Goal: Task Accomplishment & Management: Use online tool/utility

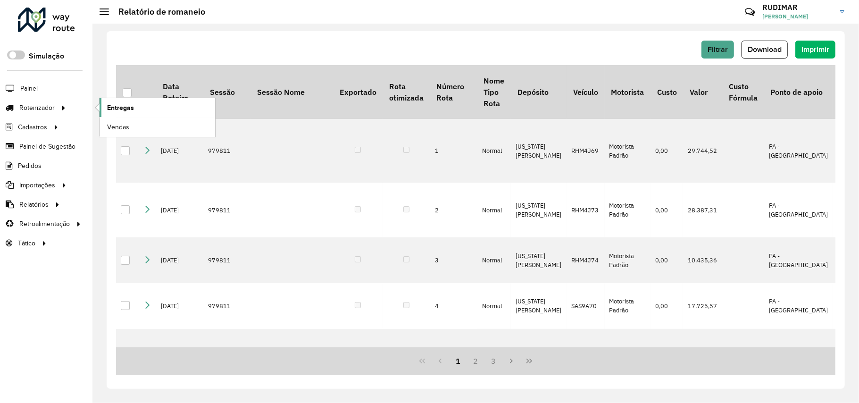
click at [136, 104] on link "Entregas" at bounding box center [158, 107] width 116 height 19
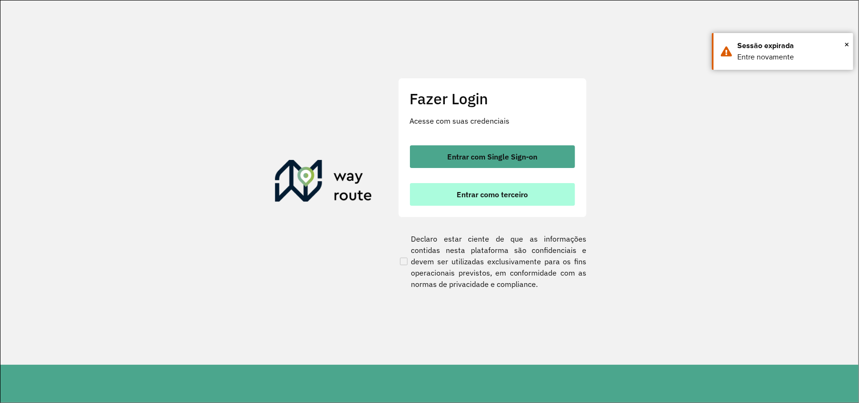
click at [457, 195] on span "Entrar como terceiro" at bounding box center [492, 195] width 71 height 8
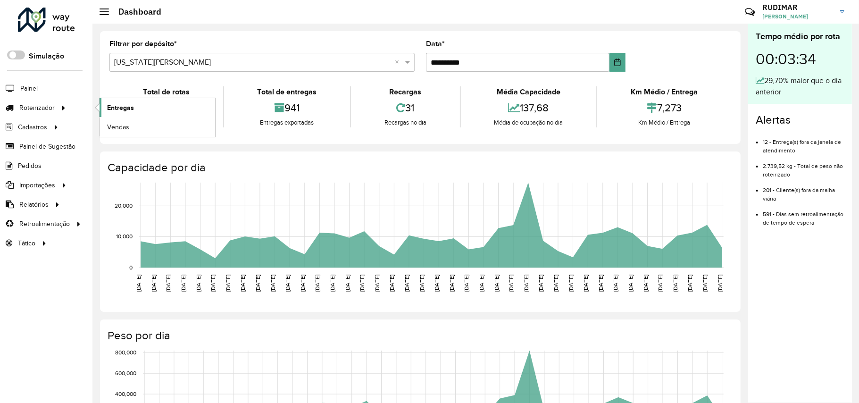
click at [130, 109] on span "Entregas" at bounding box center [120, 108] width 27 height 10
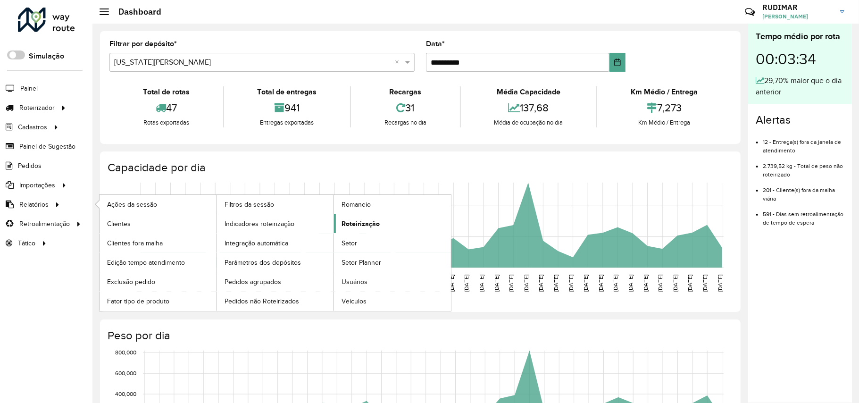
click at [381, 223] on link "Roteirização" at bounding box center [392, 223] width 117 height 19
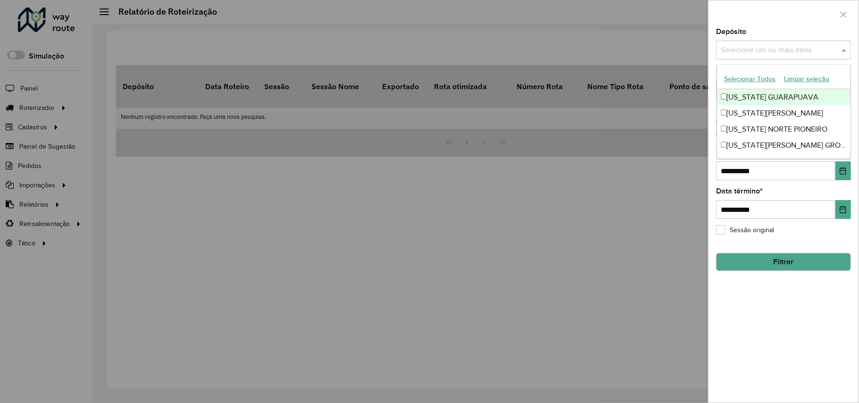
click at [754, 45] on input "text" at bounding box center [778, 50] width 121 height 11
click at [763, 114] on div "[US_STATE][PERSON_NAME]" at bounding box center [783, 113] width 133 height 16
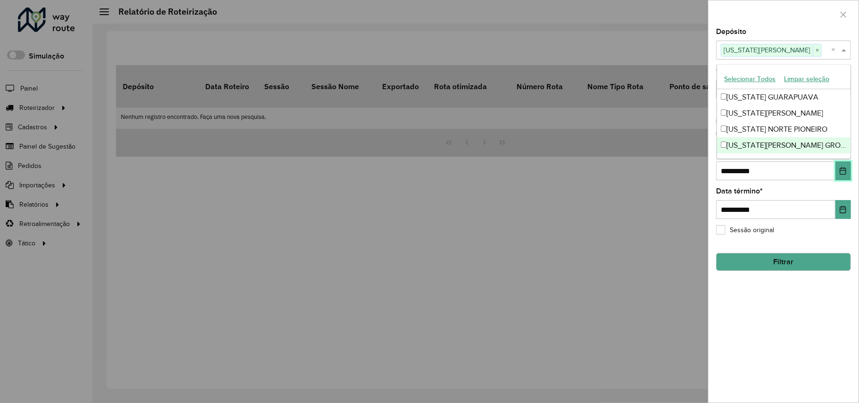
click at [841, 168] on icon "Choose Date" at bounding box center [843, 171] width 8 height 8
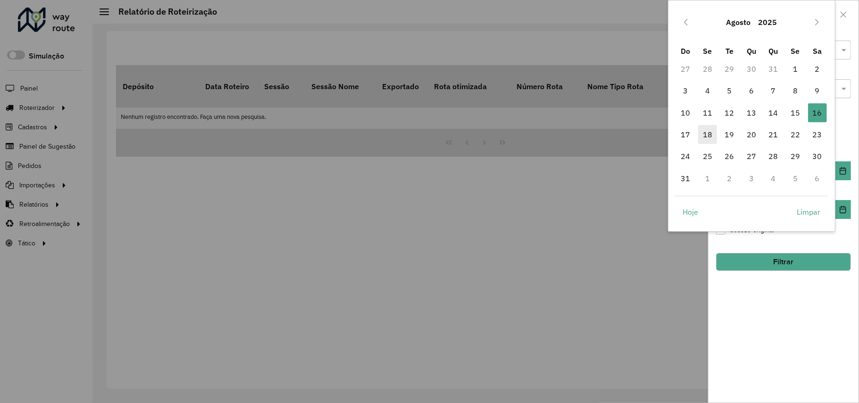
click at [702, 135] on span "18" at bounding box center [707, 134] width 19 height 19
type input "**********"
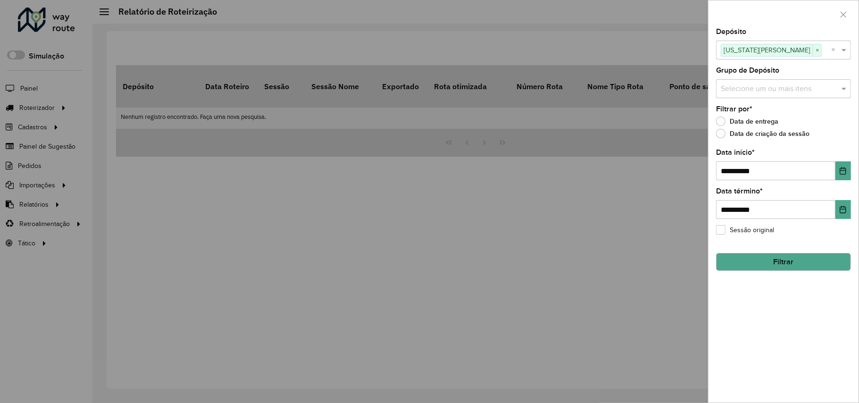
click at [775, 266] on button "Filtrar" at bounding box center [783, 262] width 135 height 18
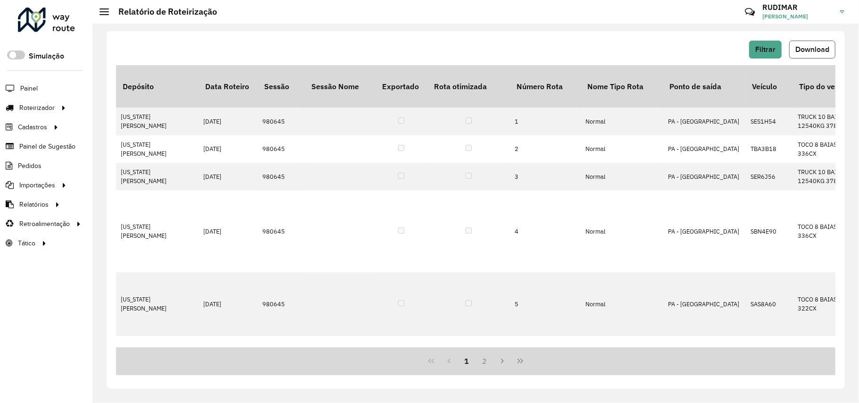
click at [810, 50] on span "Download" at bounding box center [812, 49] width 34 height 8
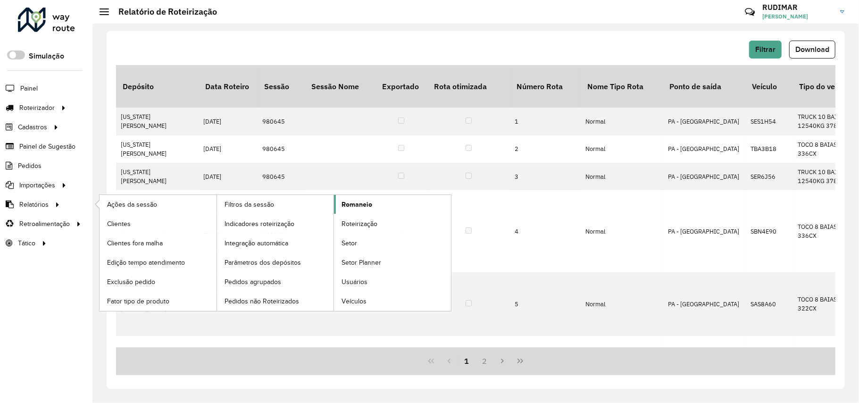
click at [356, 210] on link "Romaneio" at bounding box center [392, 204] width 117 height 19
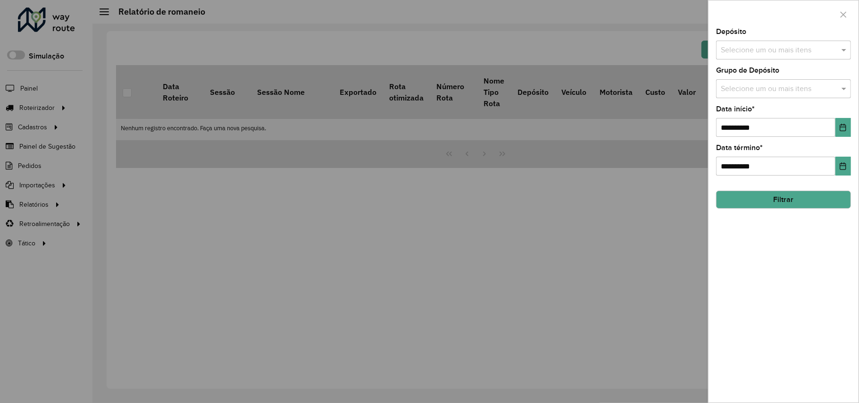
click at [765, 47] on input "text" at bounding box center [778, 50] width 121 height 11
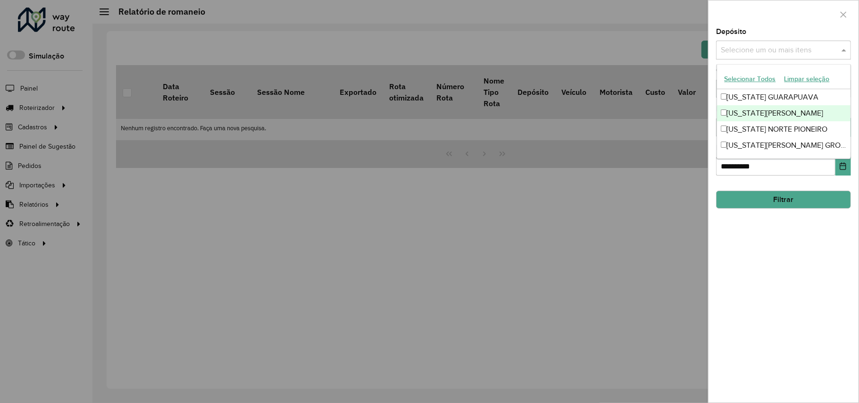
click at [767, 112] on div "[US_STATE][PERSON_NAME]" at bounding box center [783, 113] width 133 height 16
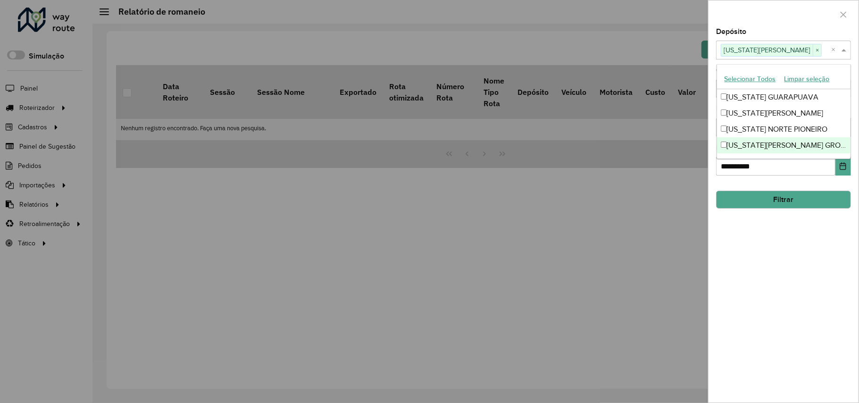
click at [761, 246] on div "**********" at bounding box center [783, 215] width 150 height 374
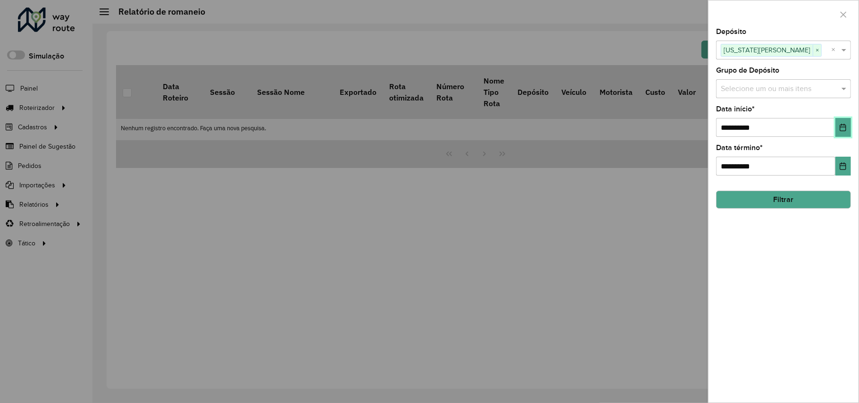
click at [845, 125] on icon "Choose Date" at bounding box center [843, 128] width 8 height 8
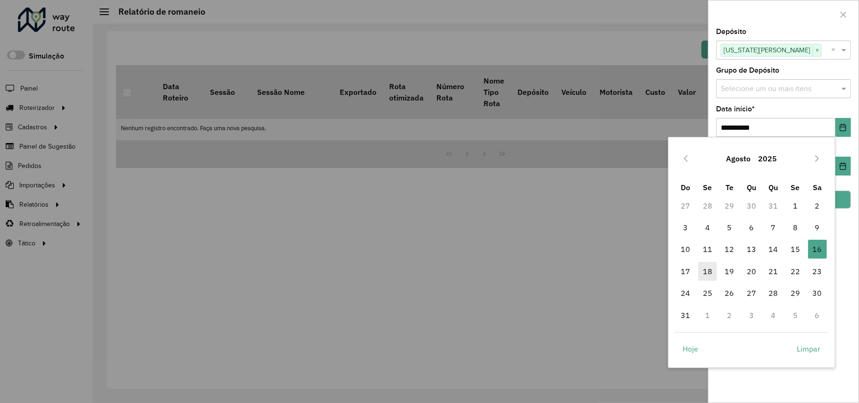
click at [708, 273] on span "18" at bounding box center [707, 271] width 19 height 19
type input "**********"
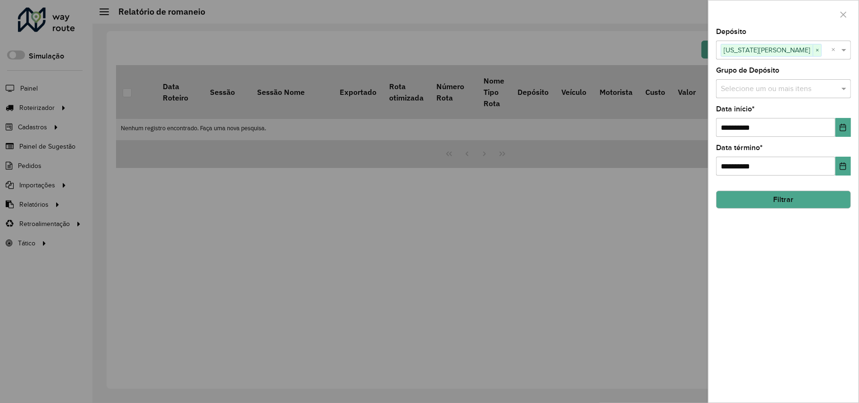
click at [768, 202] on button "Filtrar" at bounding box center [783, 200] width 135 height 18
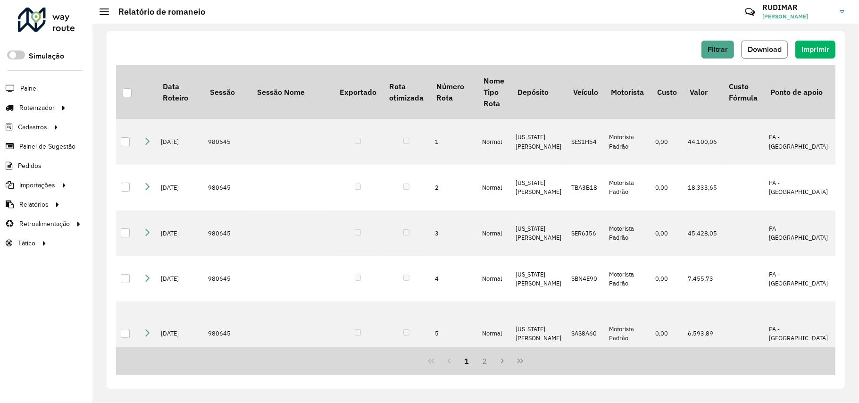
click at [768, 45] on span "Download" at bounding box center [764, 49] width 34 height 8
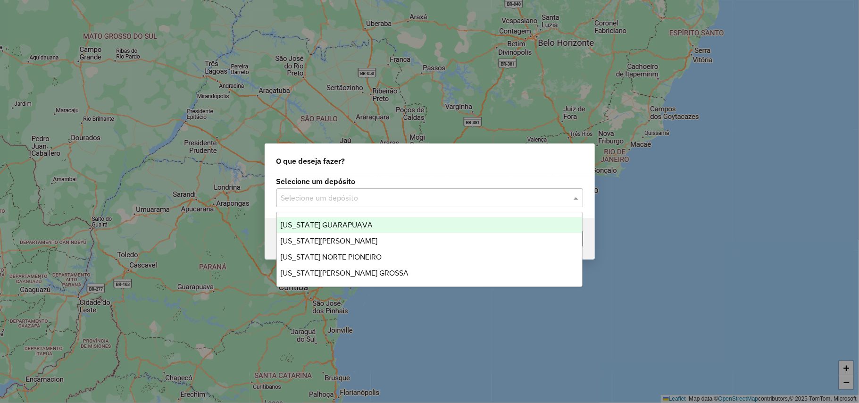
click at [415, 201] on input "text" at bounding box center [420, 197] width 278 height 11
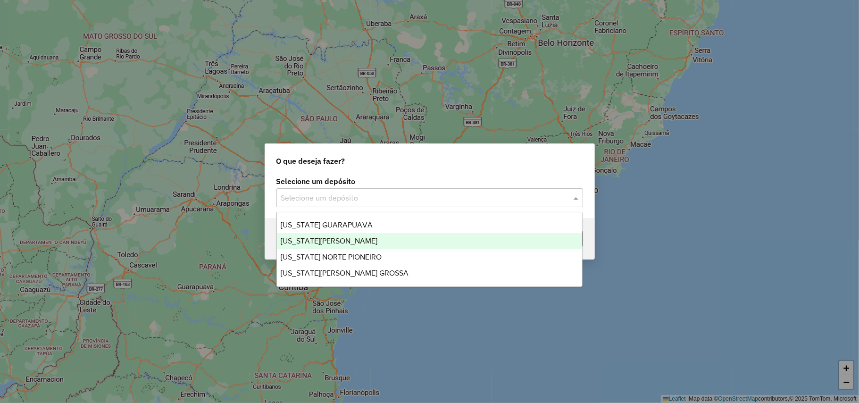
click at [406, 242] on div "[US_STATE][PERSON_NAME]" at bounding box center [429, 241] width 305 height 16
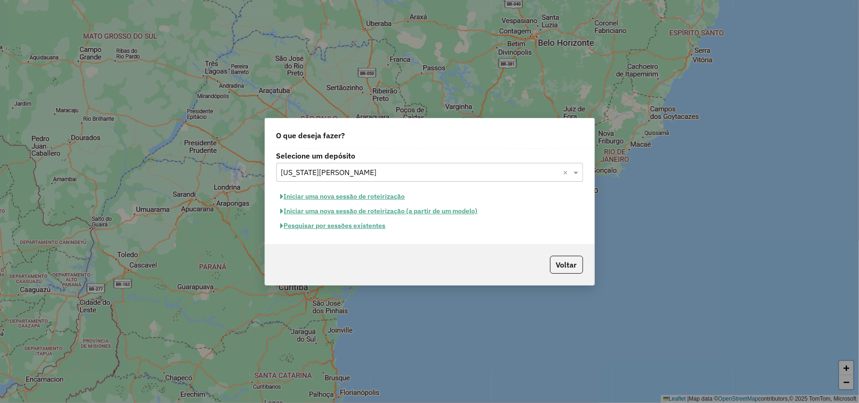
click at [359, 221] on button "Pesquisar por sessões existentes" at bounding box center [333, 225] width 114 height 15
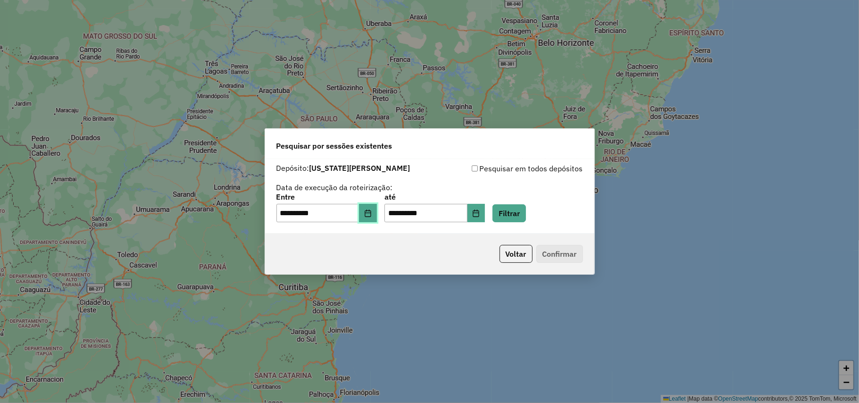
click at [372, 210] on icon "Choose Date" at bounding box center [368, 213] width 8 height 8
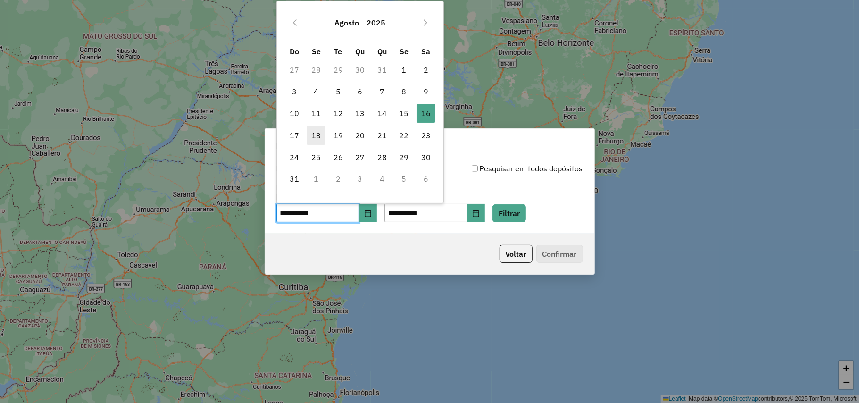
click at [317, 133] on span "18" at bounding box center [316, 135] width 19 height 19
type input "**********"
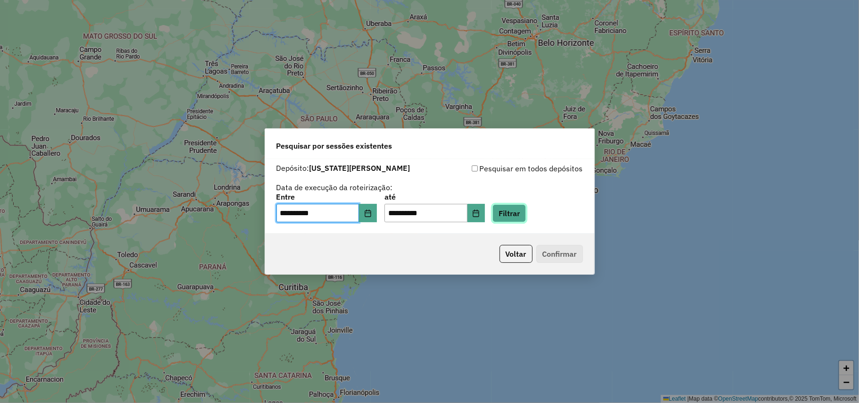
click at [523, 215] on button "Filtrar" at bounding box center [508, 213] width 33 height 18
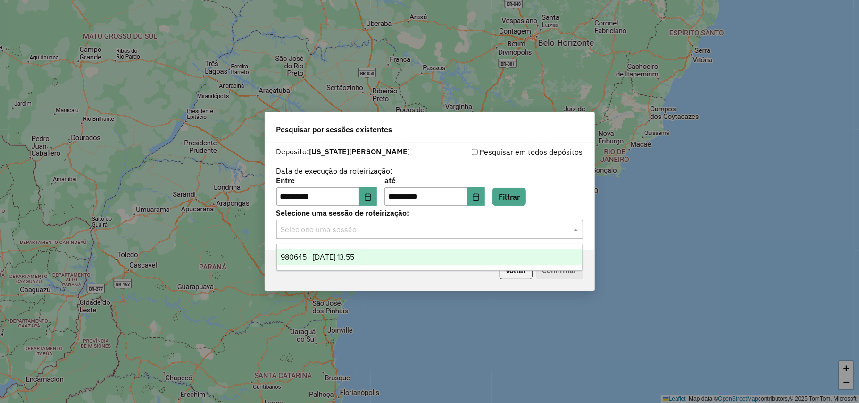
click at [499, 233] on input "text" at bounding box center [420, 229] width 278 height 11
click at [442, 253] on div "980645 - 18/08/2025 13:55" at bounding box center [429, 257] width 305 height 16
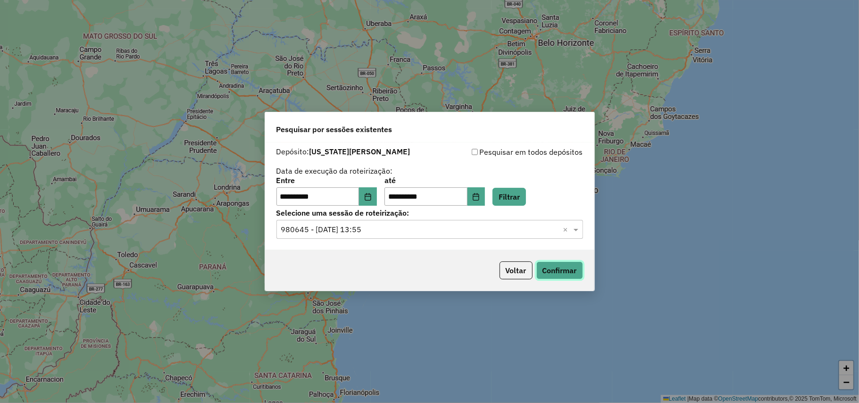
click at [571, 267] on button "Confirmar" at bounding box center [559, 270] width 47 height 18
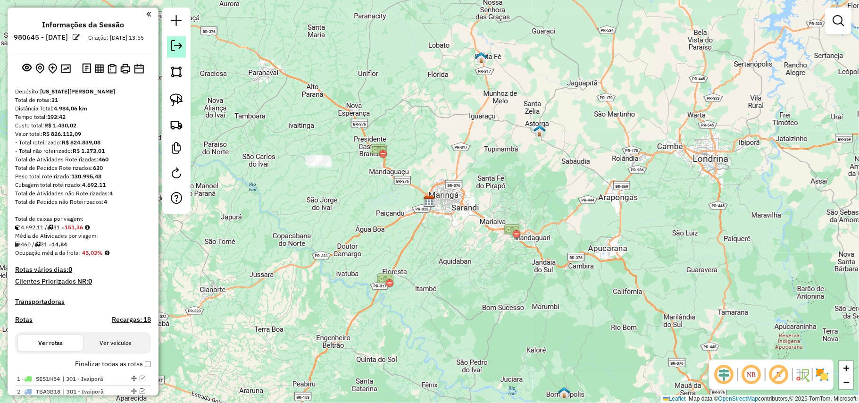
click at [171, 47] on em at bounding box center [176, 45] width 11 height 11
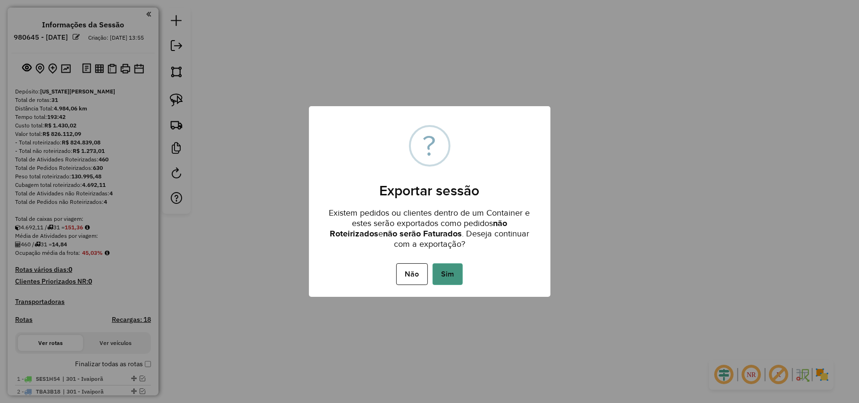
click at [444, 271] on button "Sim" at bounding box center [447, 274] width 30 height 22
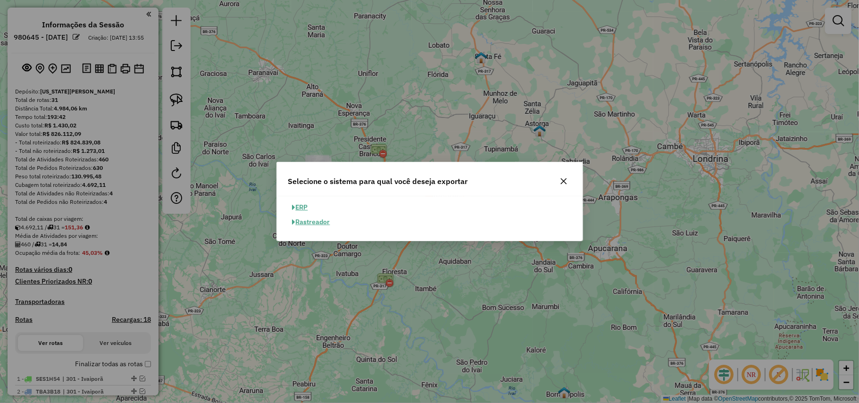
click at [300, 204] on button "ERP" at bounding box center [300, 207] width 24 height 15
select select "**"
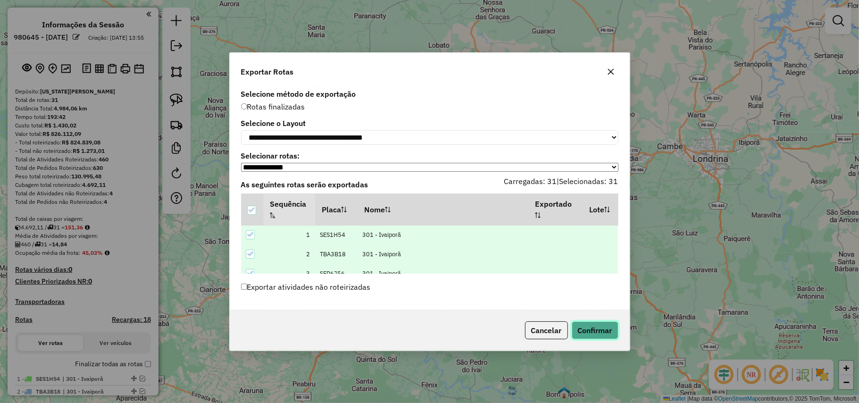
click at [596, 332] on button "Confirmar" at bounding box center [595, 330] width 47 height 18
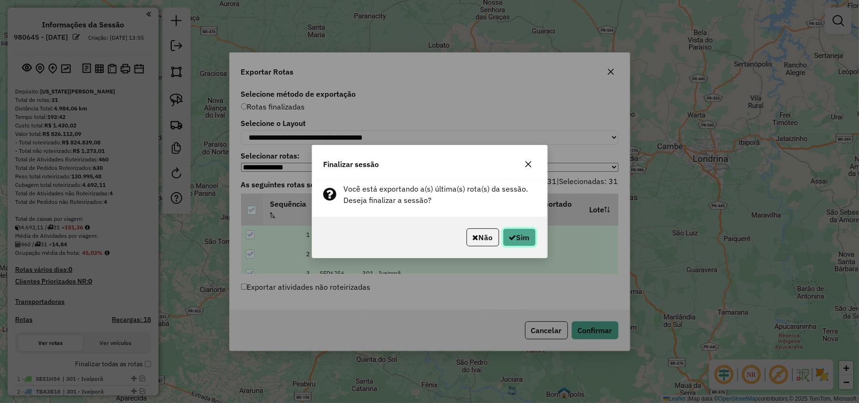
click at [521, 239] on button "Sim" at bounding box center [519, 237] width 33 height 18
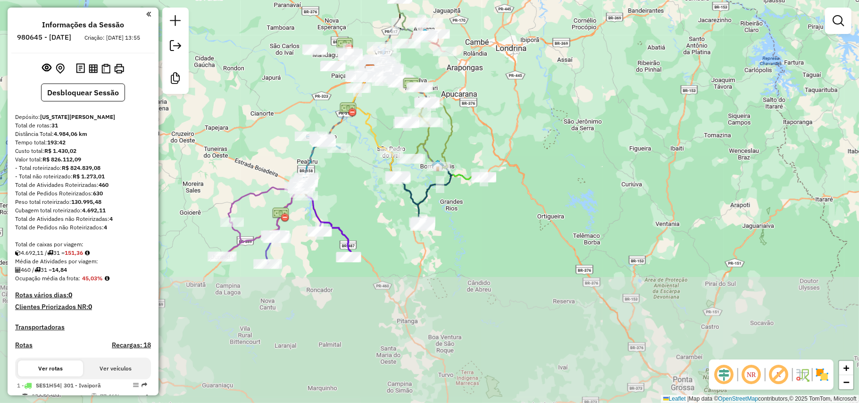
drag, startPoint x: 517, startPoint y: 263, endPoint x: 547, endPoint y: 123, distance: 142.7
click at [547, 123] on div "Janela de atendimento Grade de atendimento Capacidade Transportadoras Veículos …" at bounding box center [429, 201] width 859 height 403
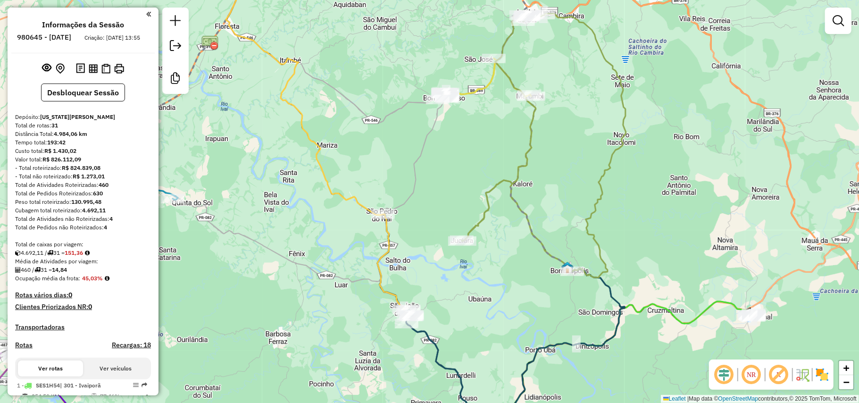
click at [342, 193] on icon at bounding box center [315, 135] width 178 height 350
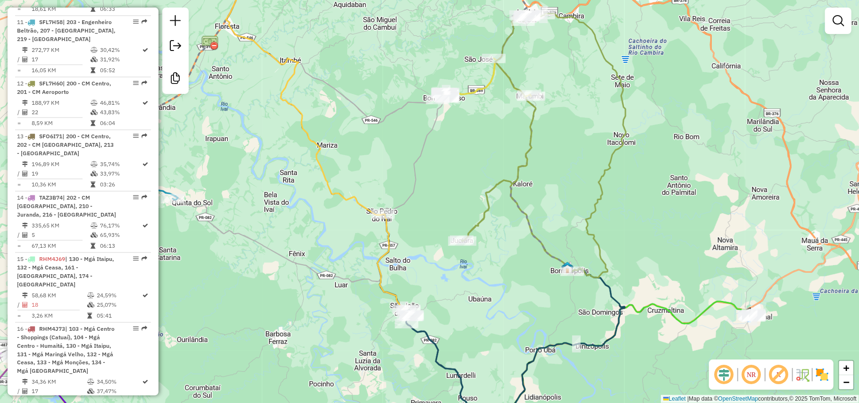
select select "**********"
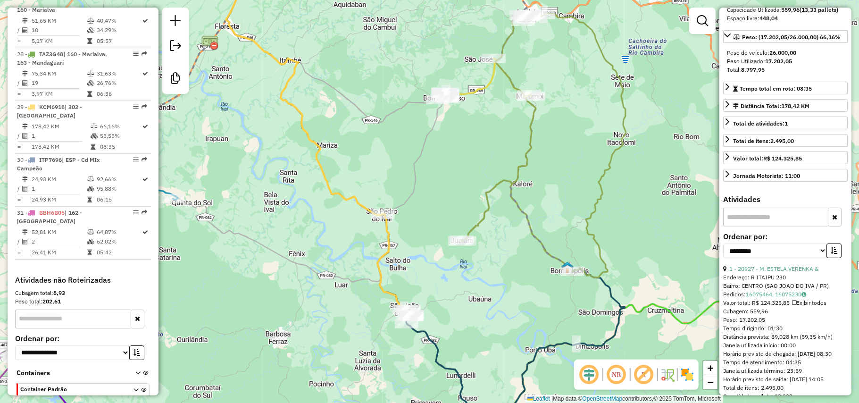
scroll to position [196, 0]
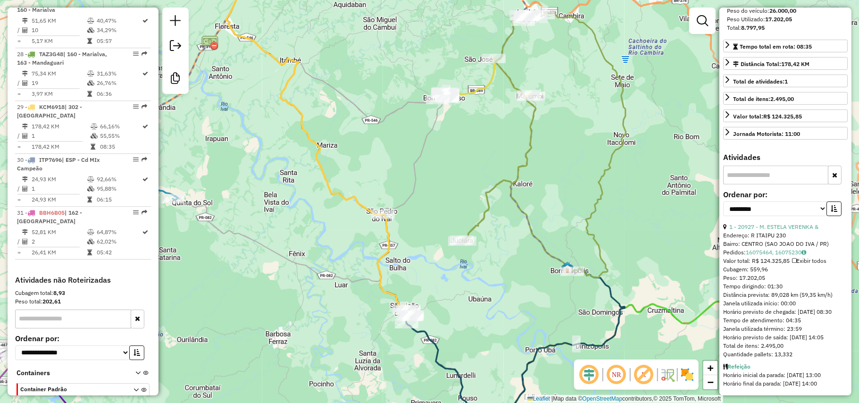
drag, startPoint x: 727, startPoint y: 222, endPoint x: 808, endPoint y: 355, distance: 156.4
click at [808, 355] on div "1 - 20927 - M. [PERSON_NAME] & Endereço: R ITAIPU 230 Bairro: [GEOGRAPHIC_DATA]…" at bounding box center [785, 291] width 125 height 136
copy div "1 - 20927 - M. [PERSON_NAME] & Endereço: R ITAIPU 230 Bairro: [GEOGRAPHIC_DATA]…"
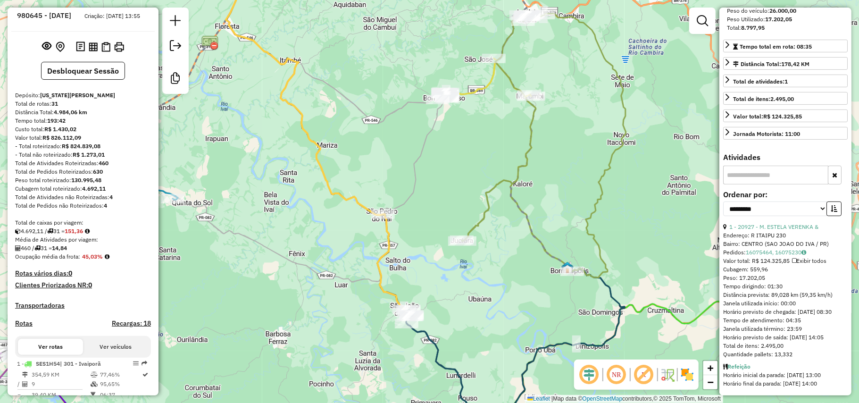
scroll to position [8, 0]
